Goal: Task Accomplishment & Management: Manage account settings

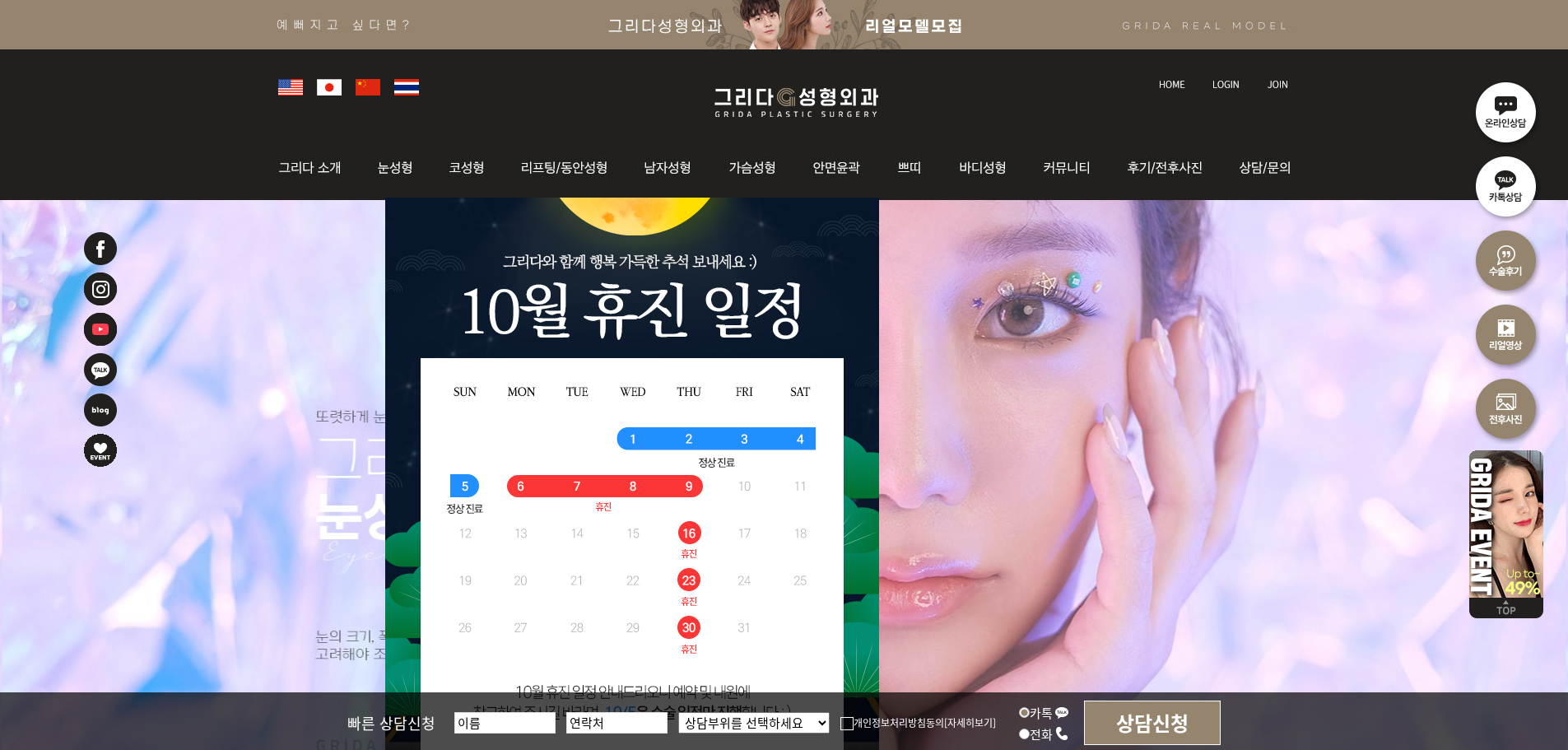
click at [1221, 84] on img at bounding box center [1226, 85] width 27 height 9
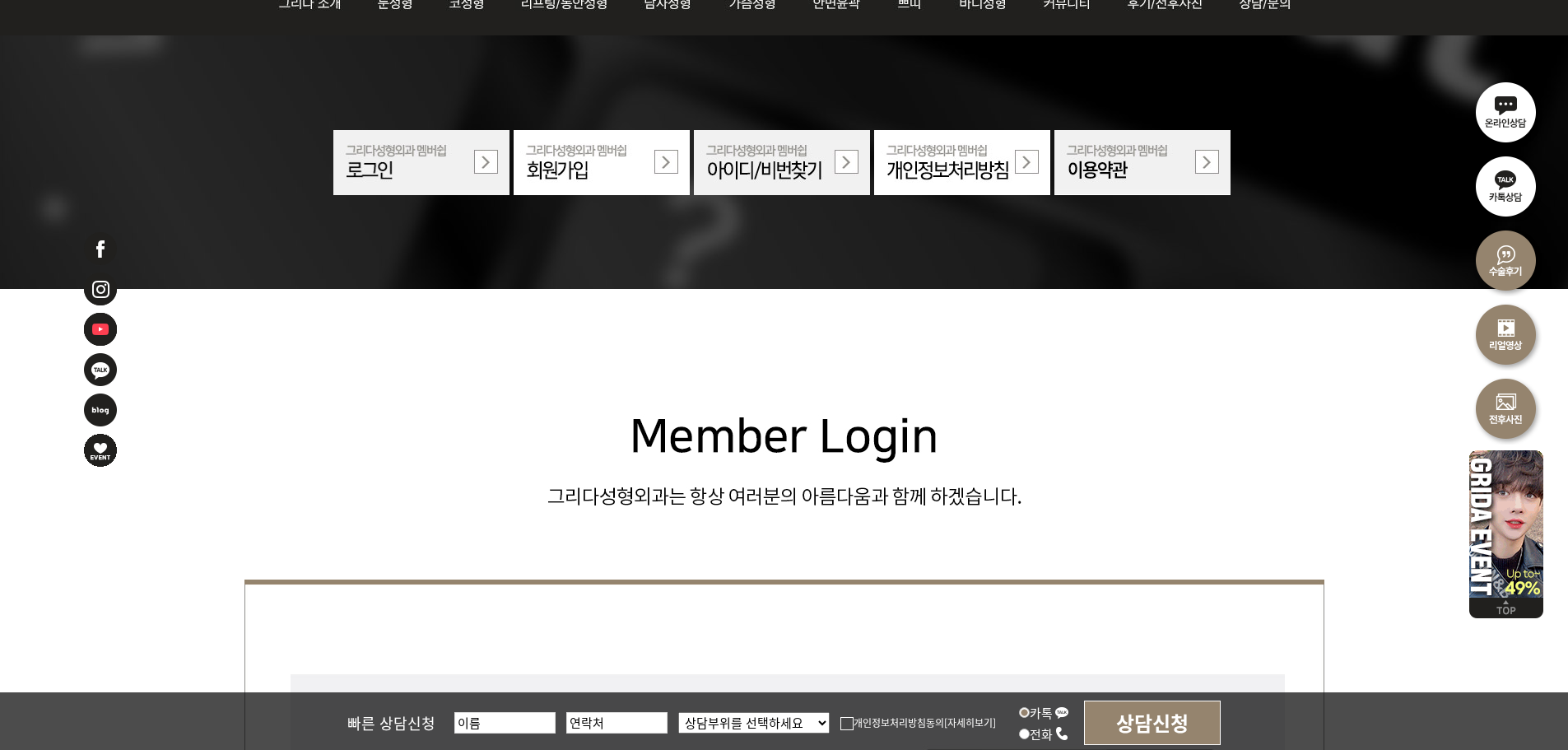
scroll to position [329, 0]
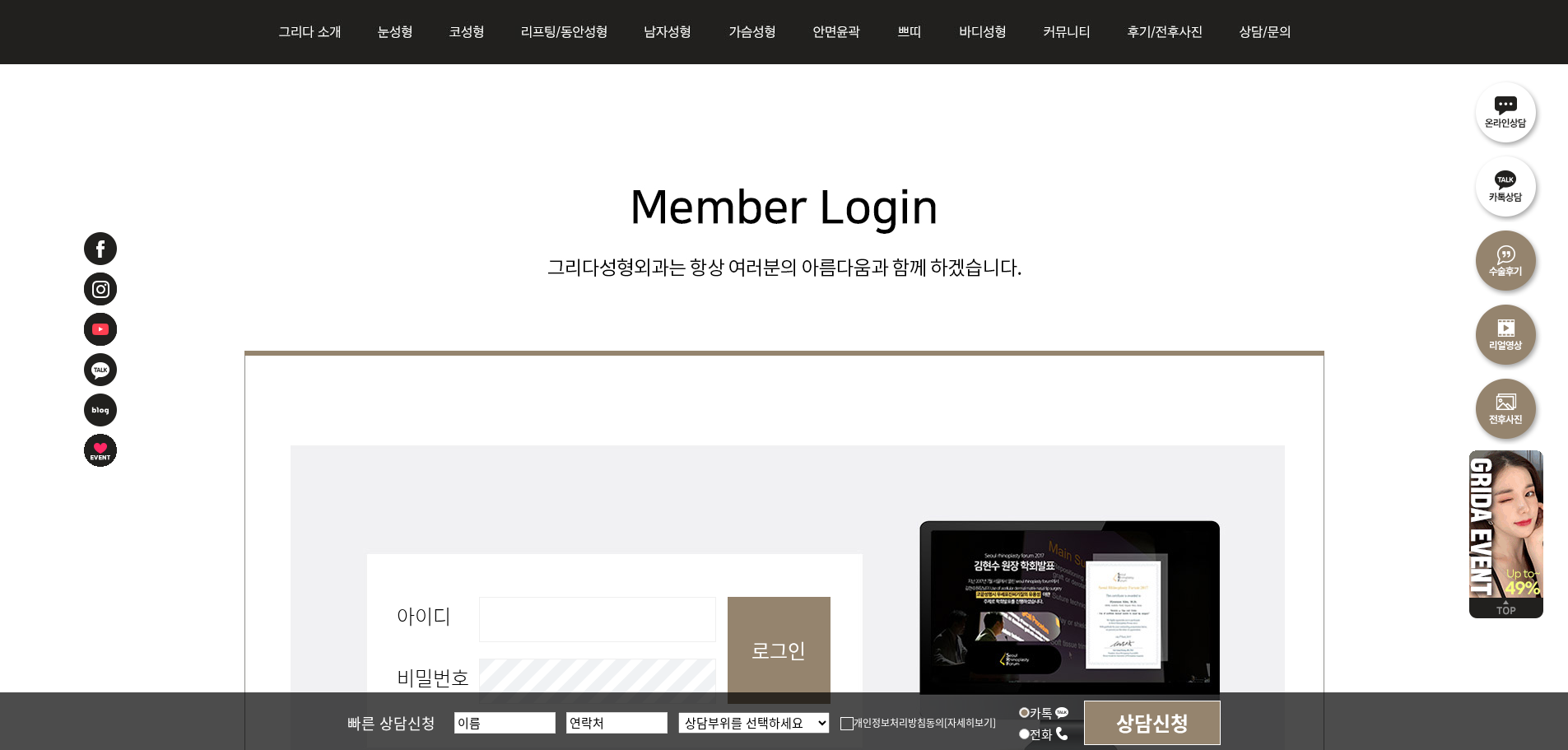
click at [611, 619] on input "아이디 필수" at bounding box center [597, 620] width 237 height 45
type input "admin"
click at [845, 673] on fieldset "회원로그인 아이디 필수 admin 비밀번호 필수 로그인" at bounding box center [784, 658] width 1080 height 436
click at [792, 638] on input "로그인" at bounding box center [778, 650] width 103 height 107
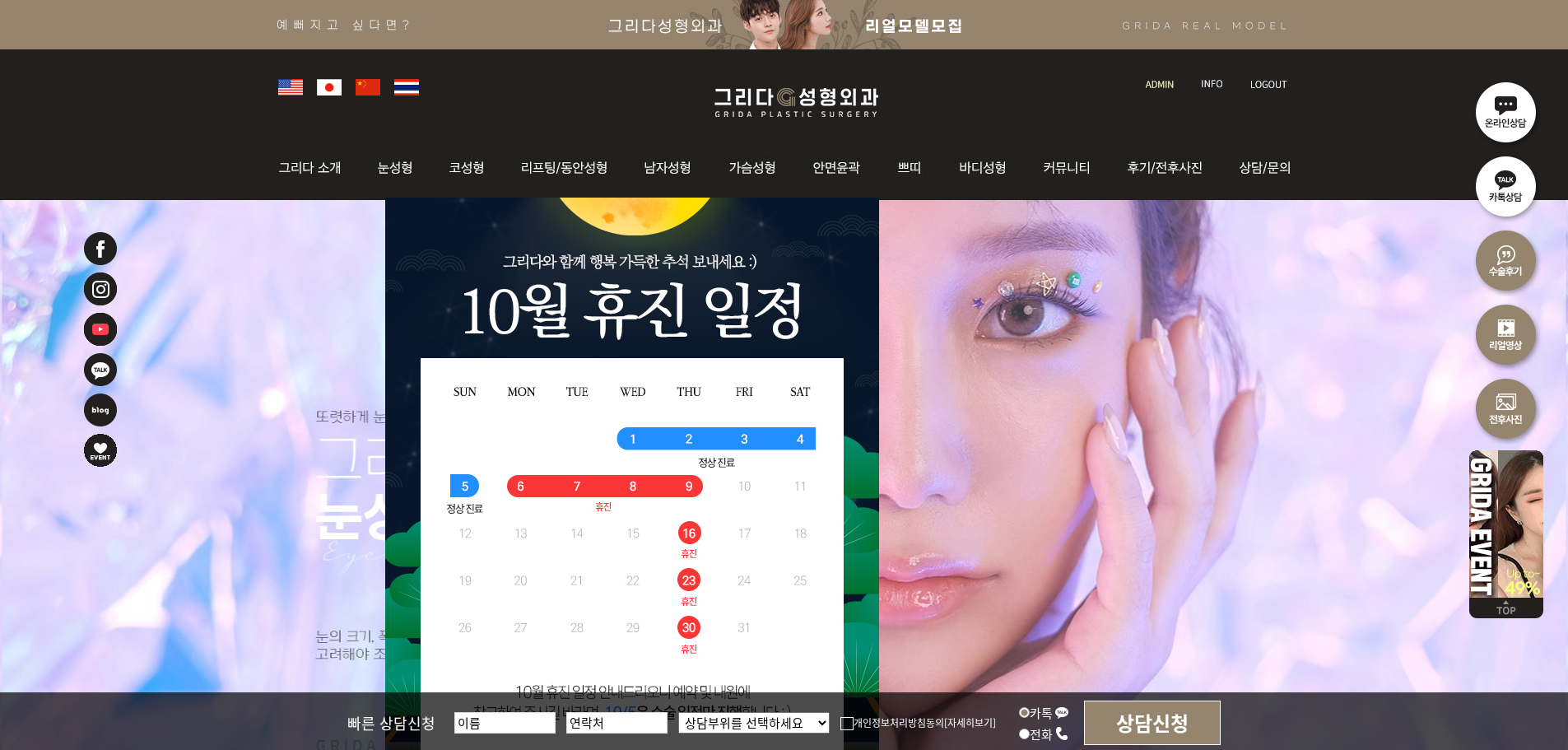
click at [1166, 80] on img at bounding box center [1160, 85] width 28 height 9
